Goal: Task Accomplishment & Management: Complete application form

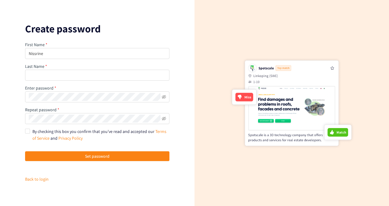
type input "Nissrine"
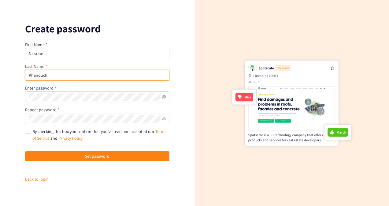
type input "Khanouch"
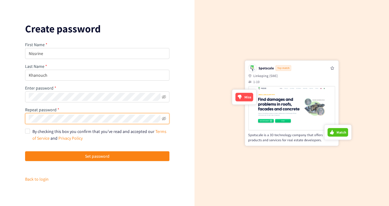
click at [24, 129] on div "Create password First Name Nissrine Last Name [PERSON_NAME] Enter password Repe…" at bounding box center [97, 103] width 194 height 206
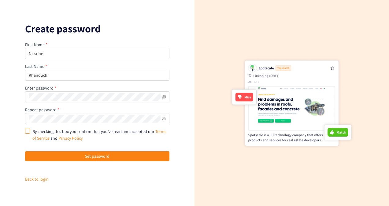
click at [26, 131] on input "By checking this box you confirm that you’ve read and accepted our Terms of Ser…" at bounding box center [27, 131] width 4 height 4
checkbox input "true"
click at [163, 116] on span at bounding box center [164, 119] width 4 height 8
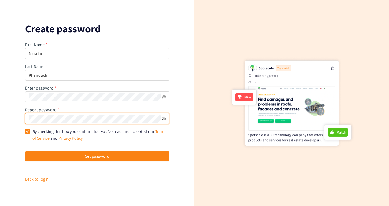
click at [162, 120] on icon "eye-invisible" at bounding box center [164, 118] width 4 height 4
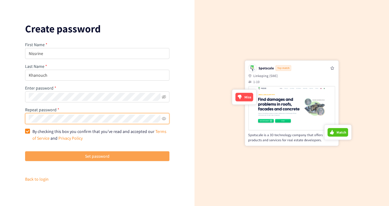
click at [94, 152] on button "Set password" at bounding box center [97, 156] width 144 height 10
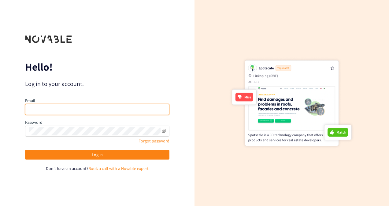
click at [89, 110] on input "email" at bounding box center [97, 109] width 144 height 11
type input "[EMAIL_ADDRESS][DOMAIN_NAME]"
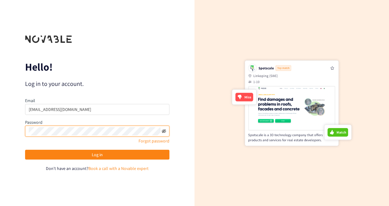
click at [163, 131] on icon "eye-invisible" at bounding box center [164, 131] width 4 height 4
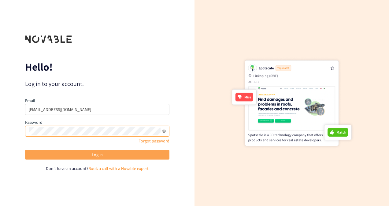
click at [92, 155] on span "Log in" at bounding box center [97, 154] width 11 height 7
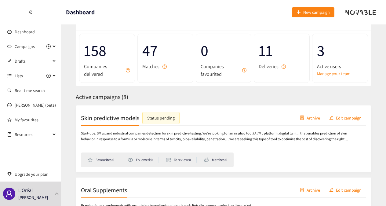
scroll to position [28, 0]
click at [157, 135] on p "Start-ups, SMEs, and industrial companies detection for skin predictive testing…" at bounding box center [217, 136] width 272 height 12
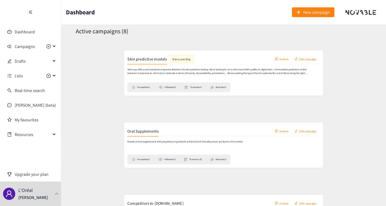
scroll to position [93, 0]
